Goal: Information Seeking & Learning: Find specific fact

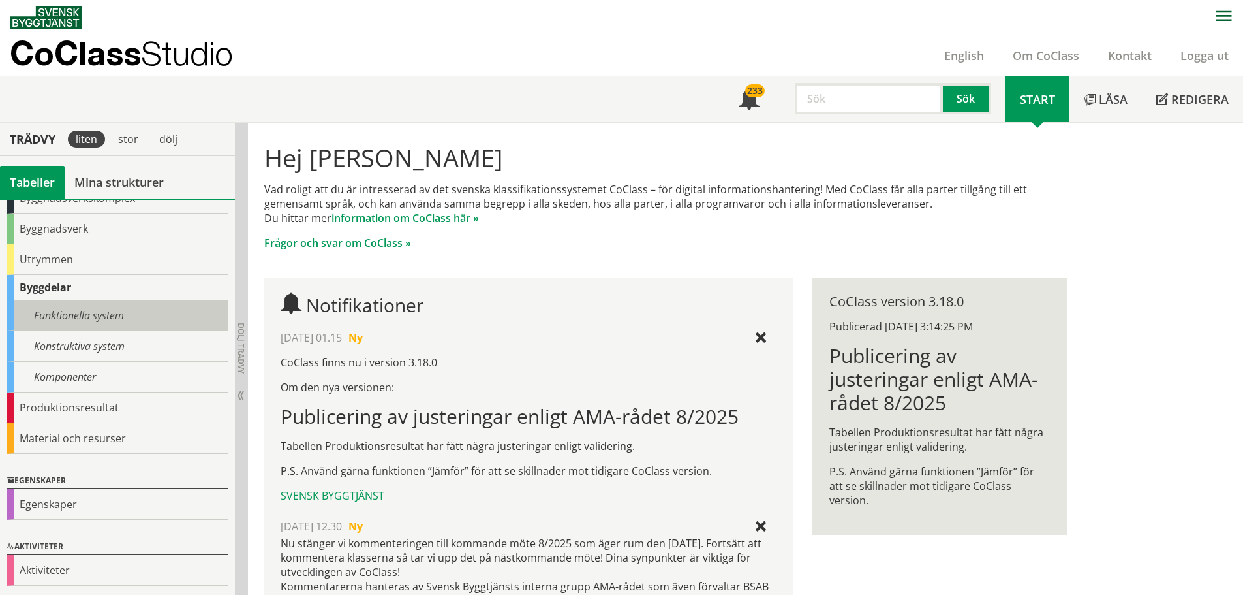
scroll to position [82, 0]
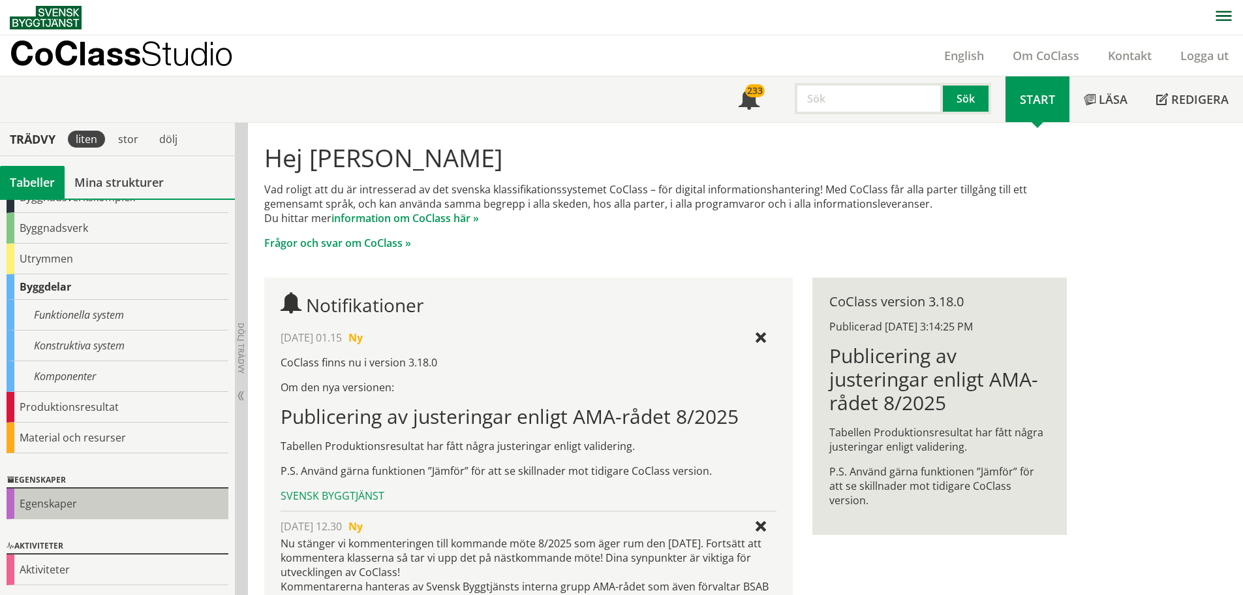
click at [22, 505] on div "Egenskaper" at bounding box center [118, 503] width 222 height 31
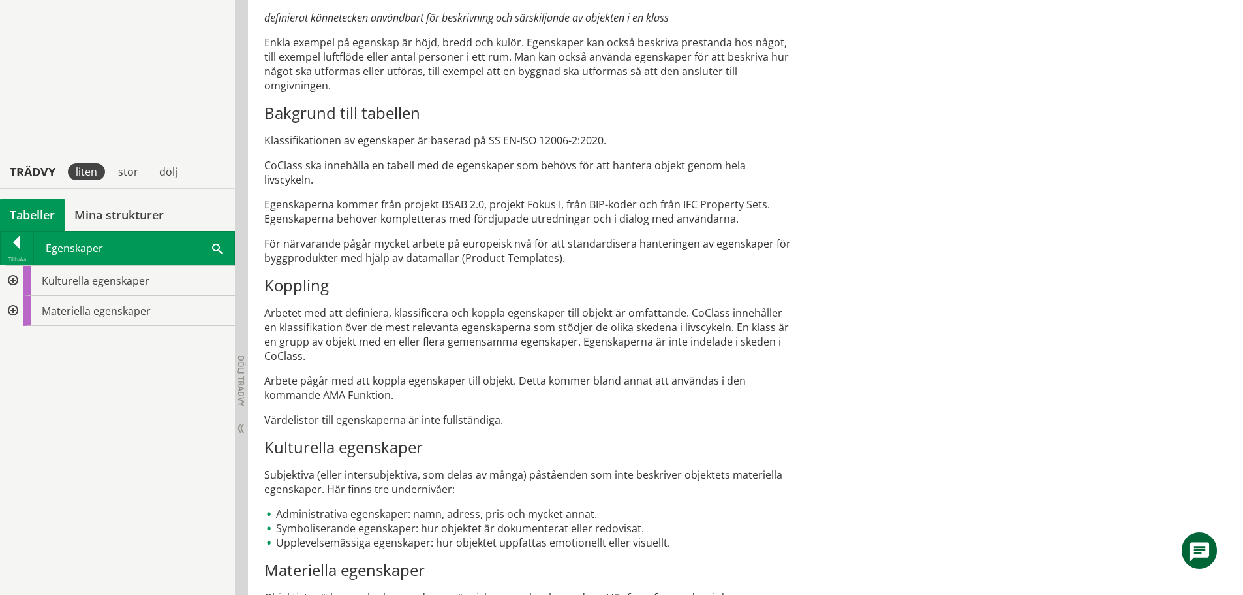
scroll to position [623, 0]
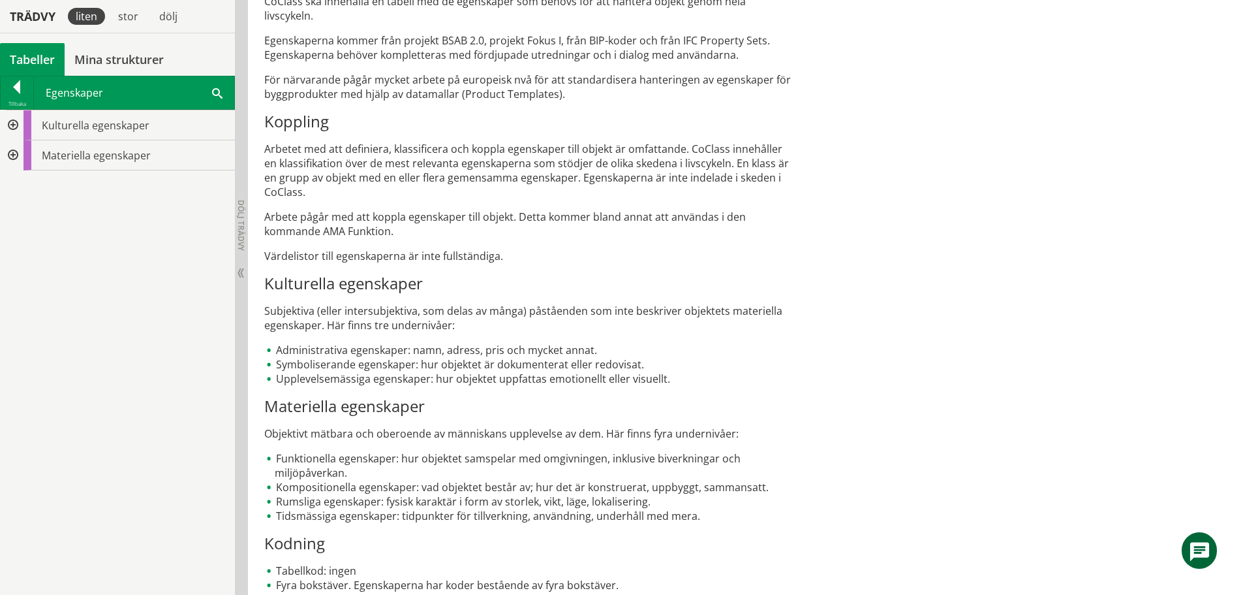
click at [14, 124] on div at bounding box center [11, 125] width 23 height 30
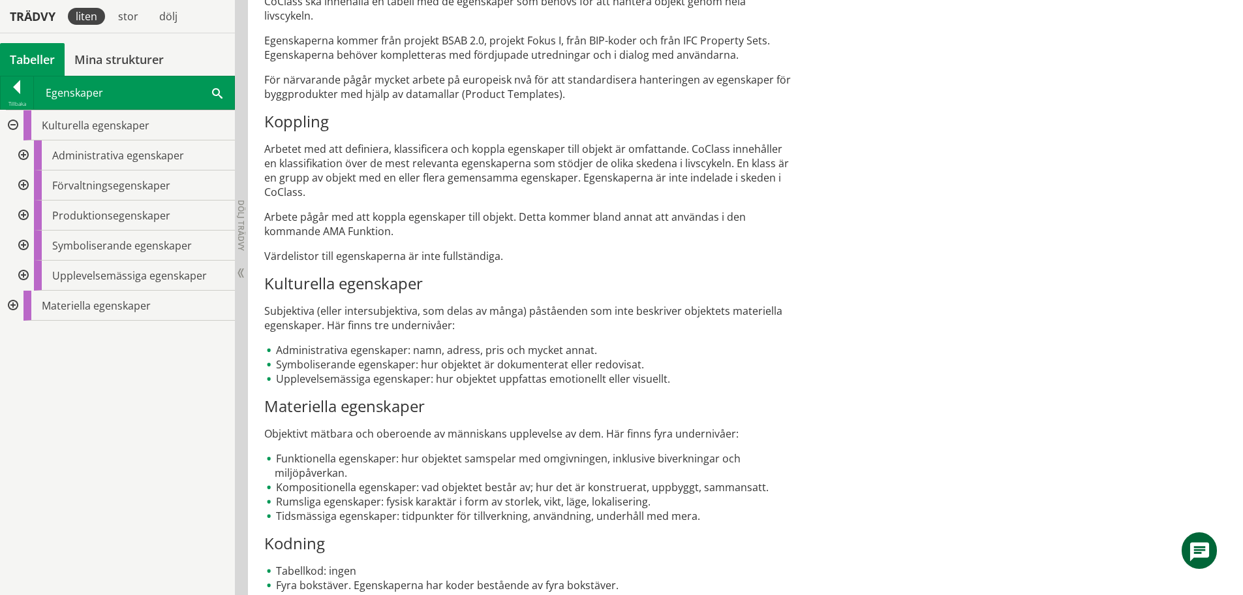
click at [9, 125] on div at bounding box center [11, 125] width 23 height 30
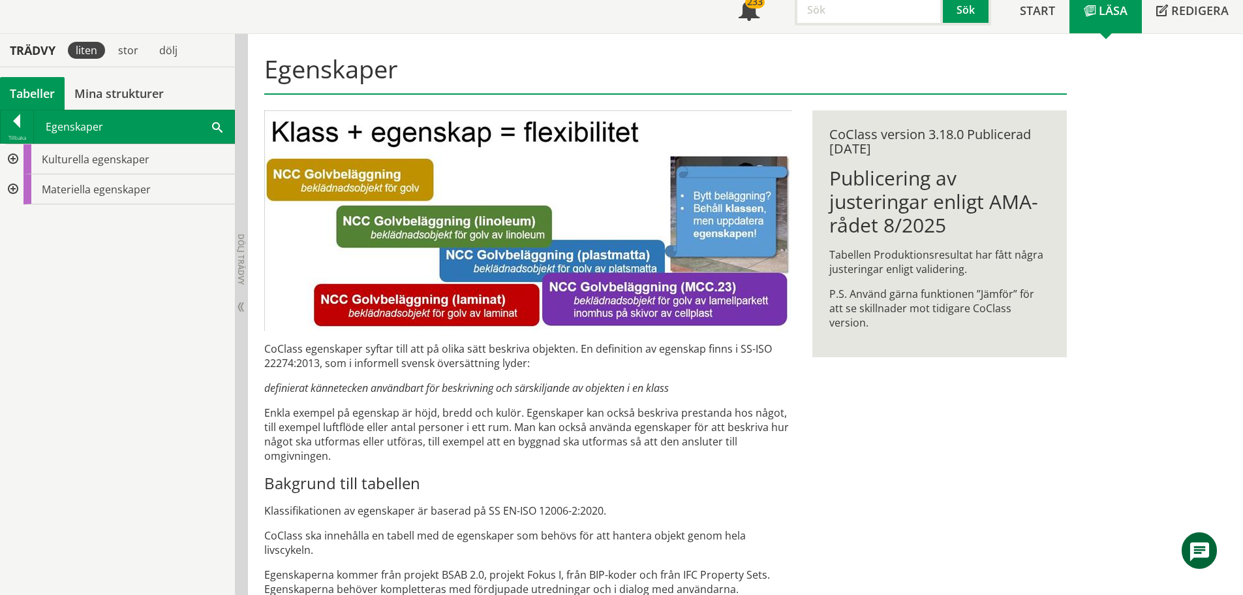
scroll to position [0, 0]
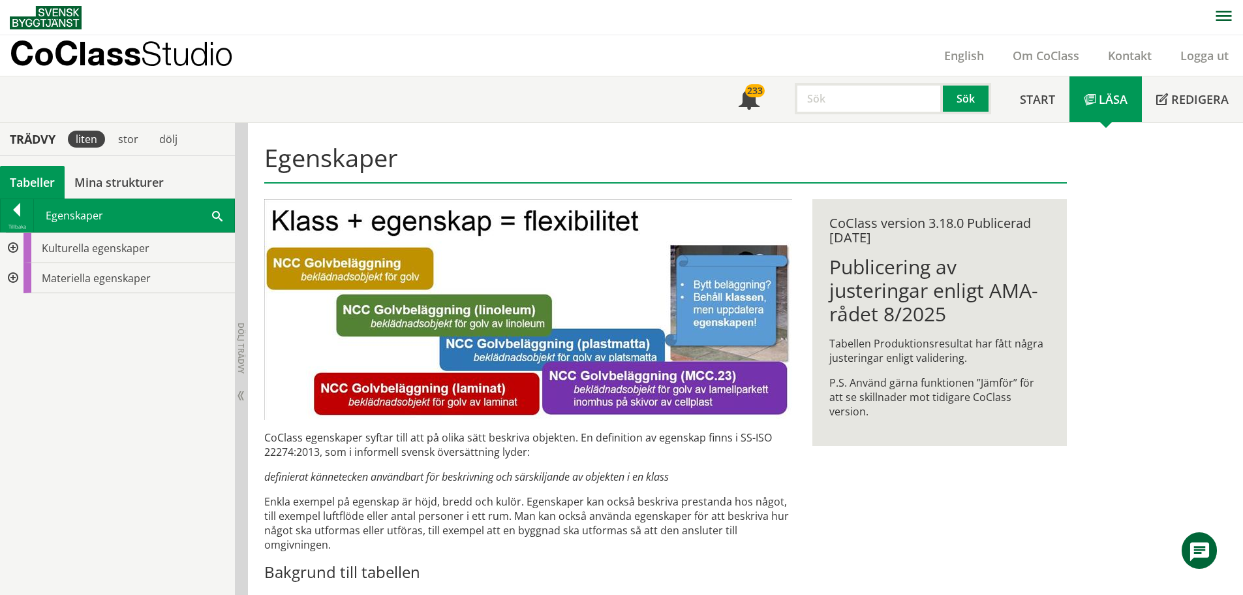
click at [835, 98] on input "text" at bounding box center [869, 98] width 148 height 31
click at [852, 142] on div "ansvarig part" at bounding box center [866, 148] width 136 height 20
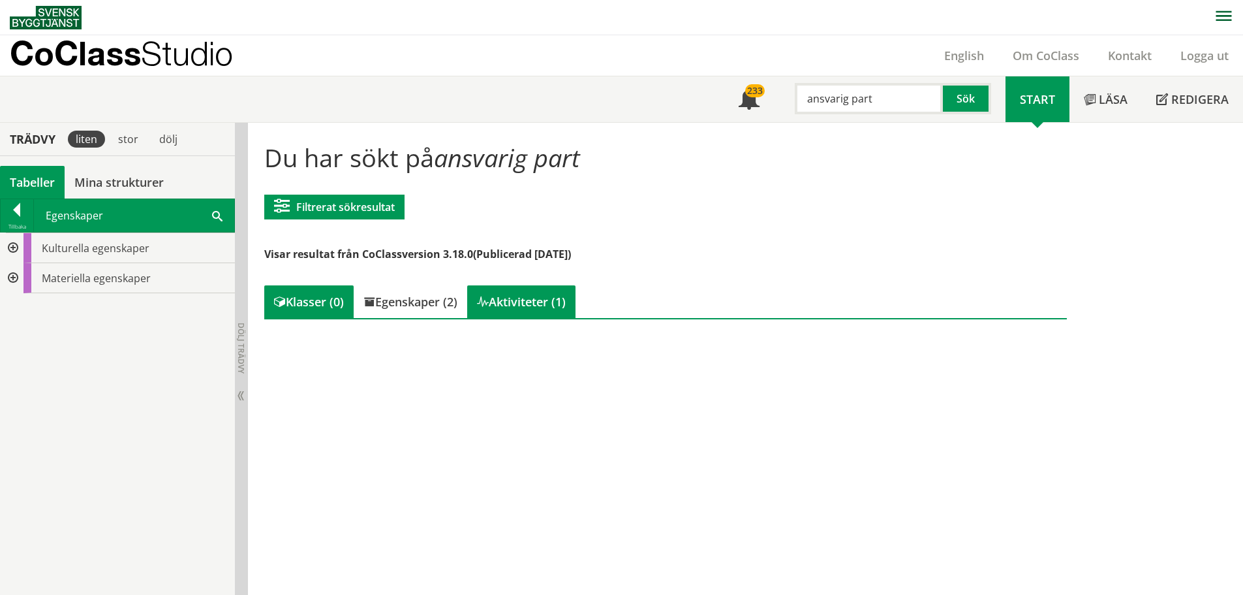
type input "ansvarig part"
click at [530, 299] on div "Aktiviteter (1)" at bounding box center [521, 301] width 108 height 33
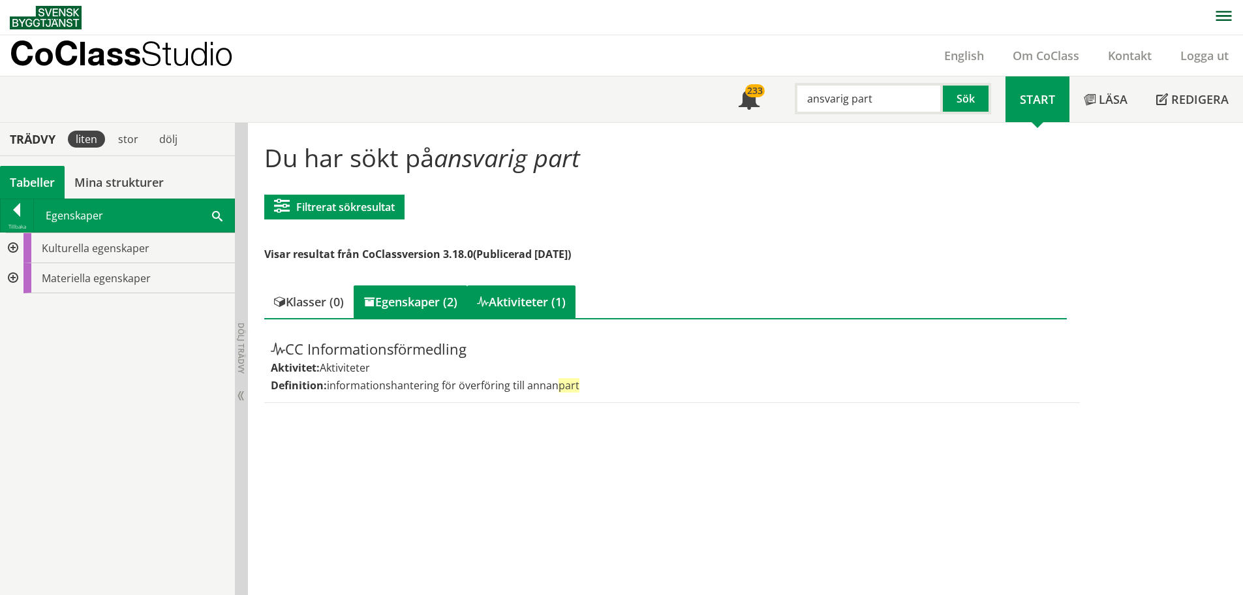
click at [425, 305] on div "Egenskaper (2)" at bounding box center [411, 301] width 114 height 33
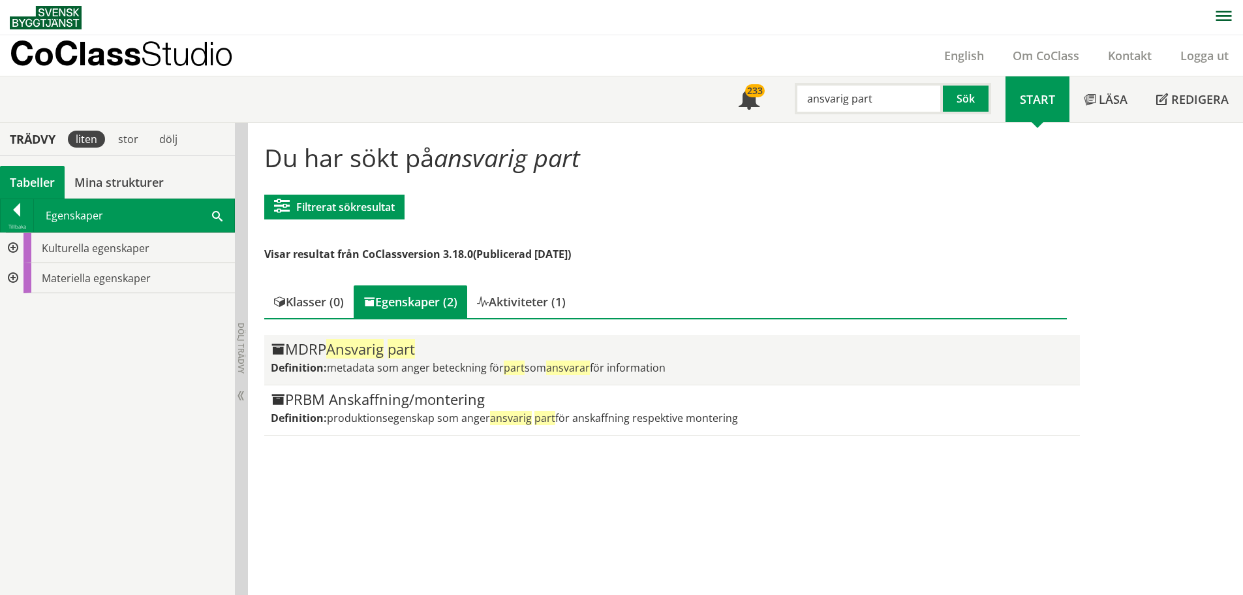
click at [379, 361] on span "metadata som anger beteckning för part som ansvarar för information" at bounding box center [496, 367] width 339 height 14
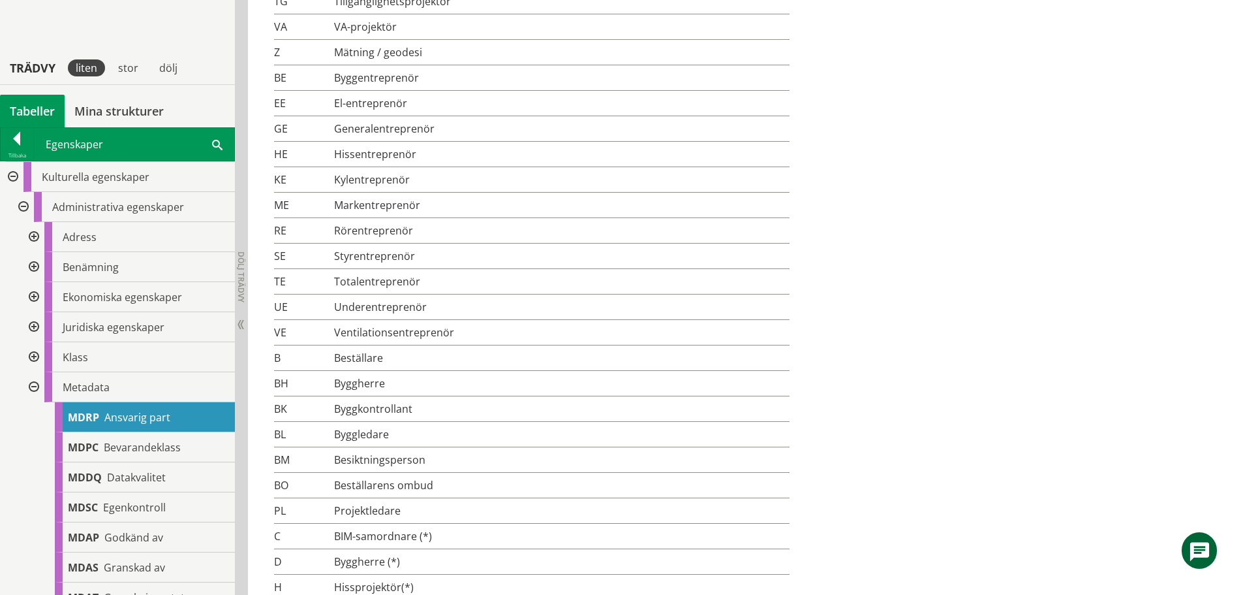
scroll to position [1000, 0]
